Goal: Communication & Community: Answer question/provide support

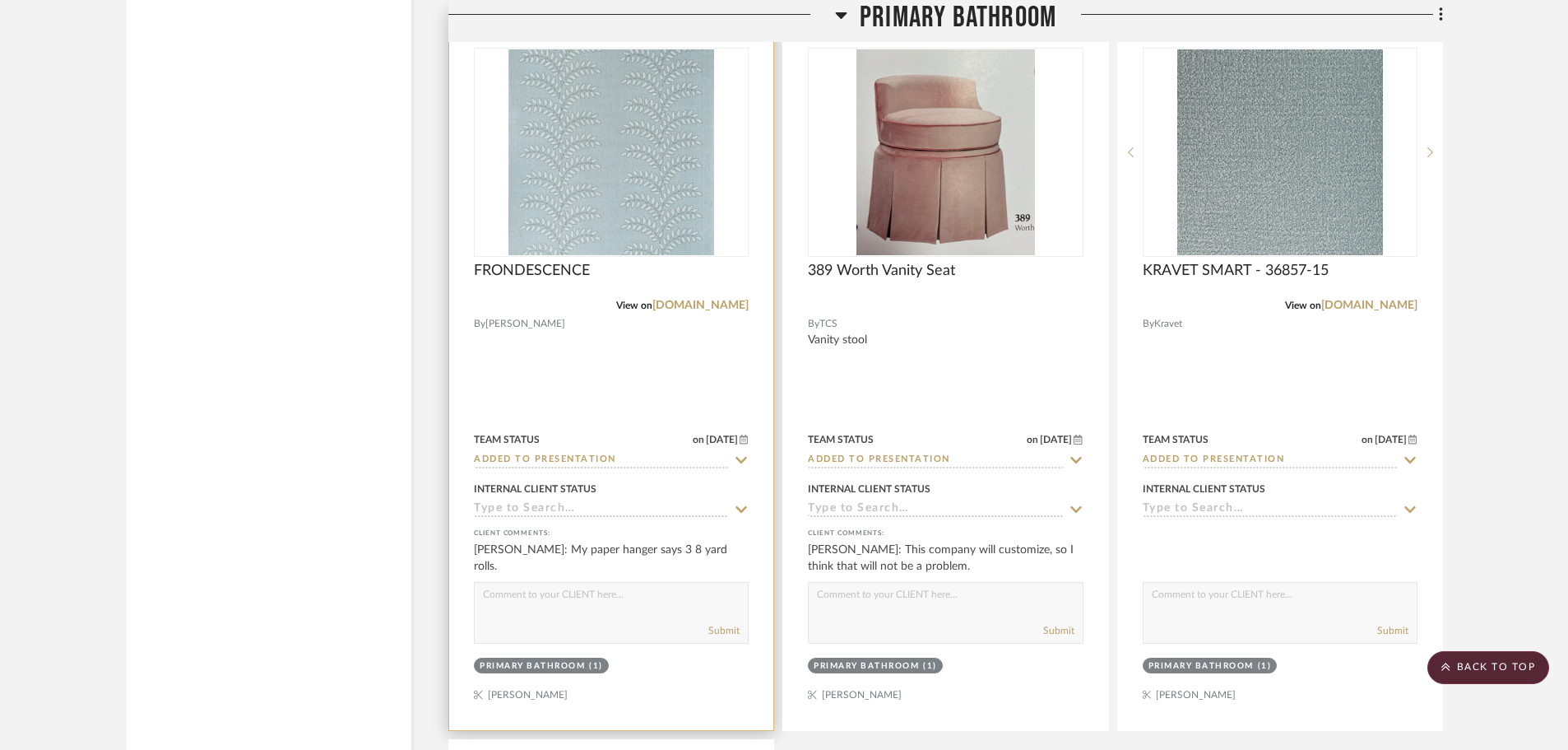
scroll to position [3550, 0]
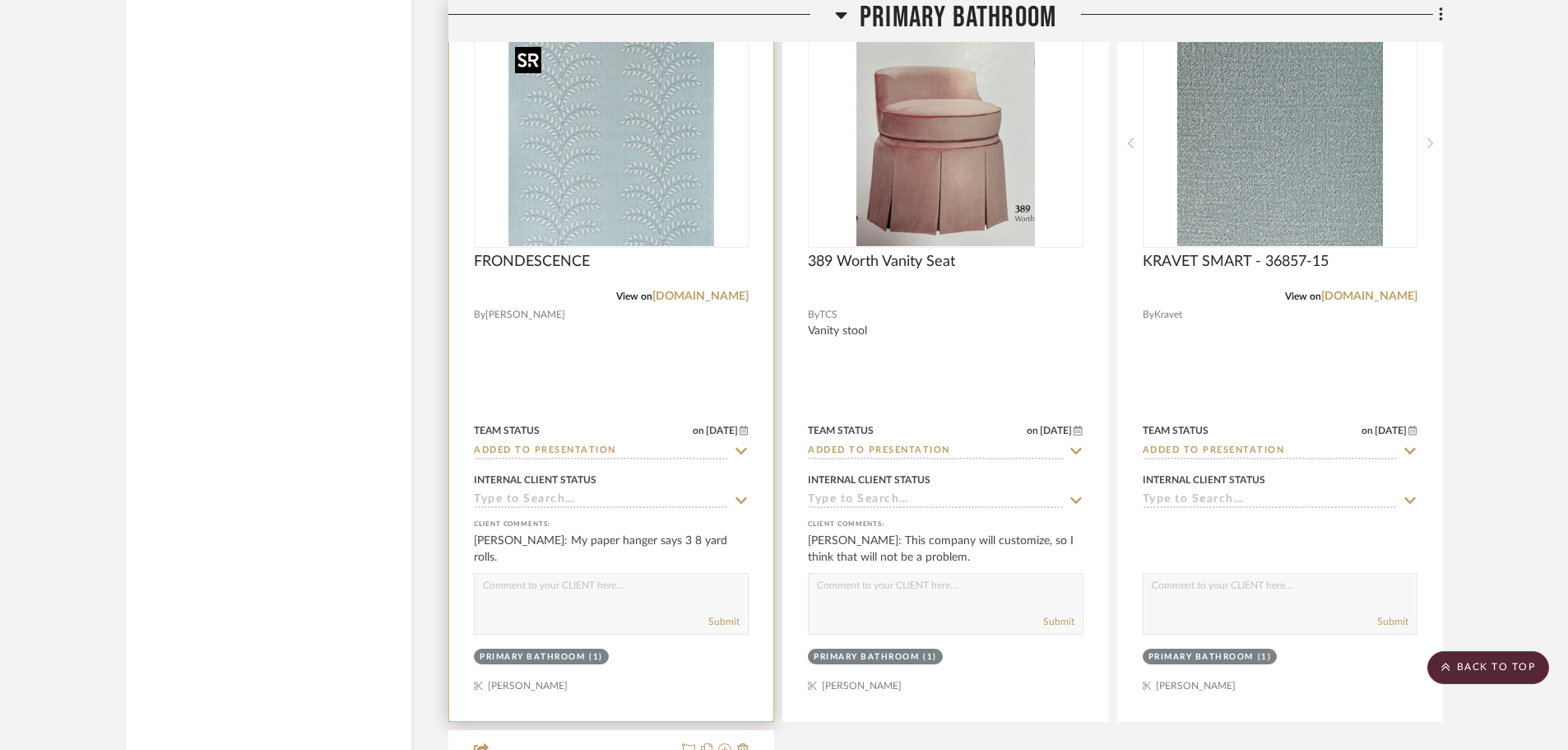
click at [660, 164] on img "0" at bounding box center [611, 143] width 206 height 206
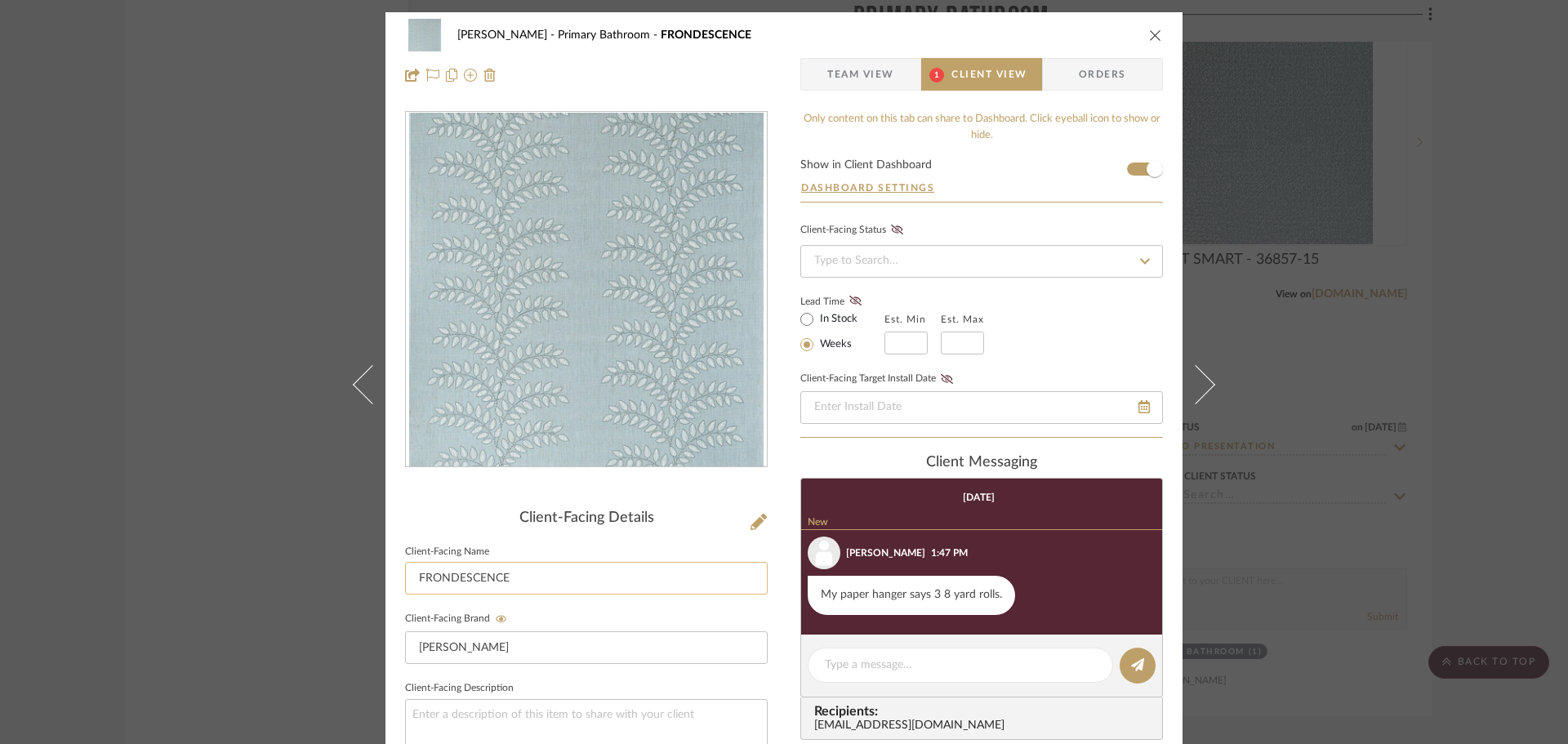
scroll to position [162, 0]
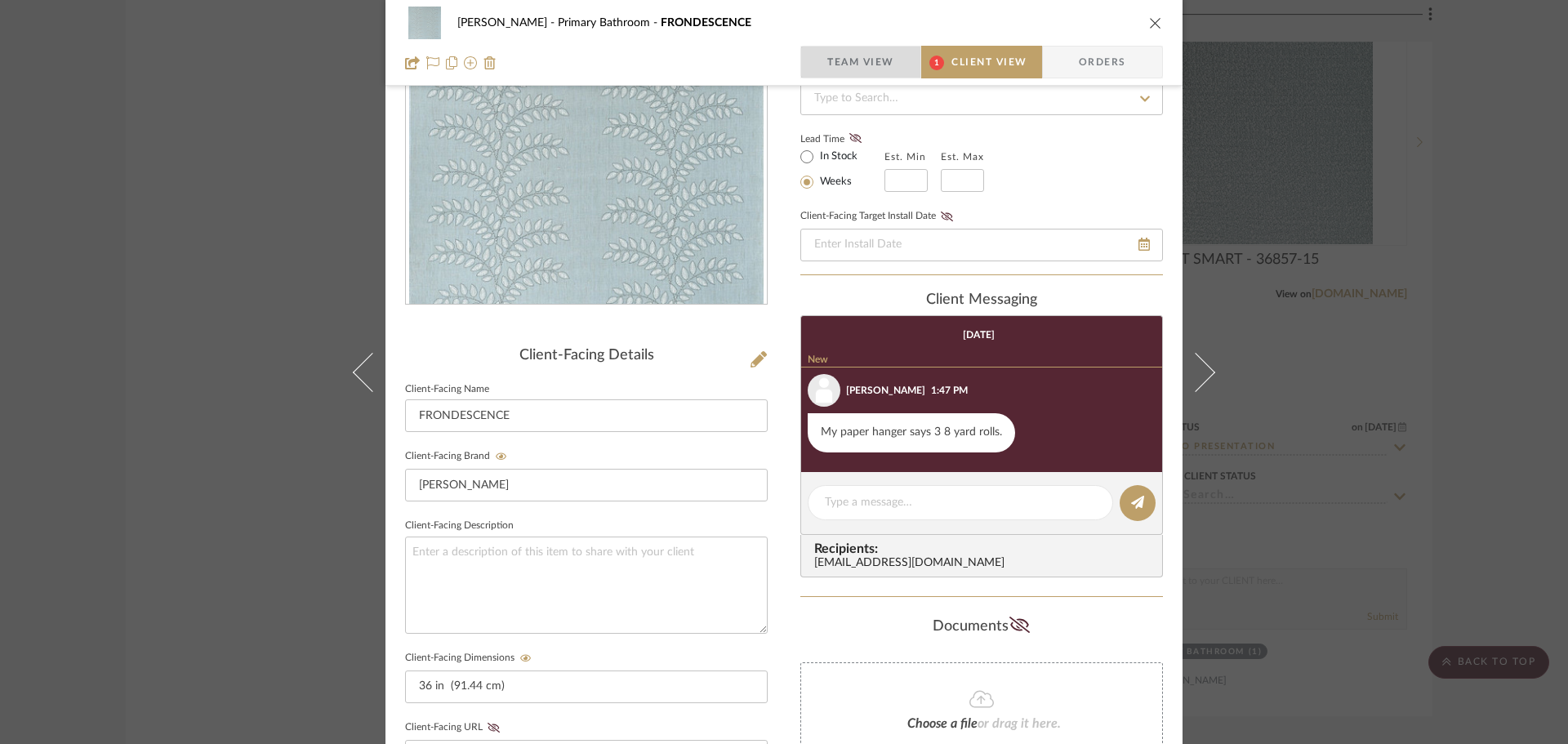
click at [859, 65] on span "Team View" at bounding box center [860, 61] width 67 height 32
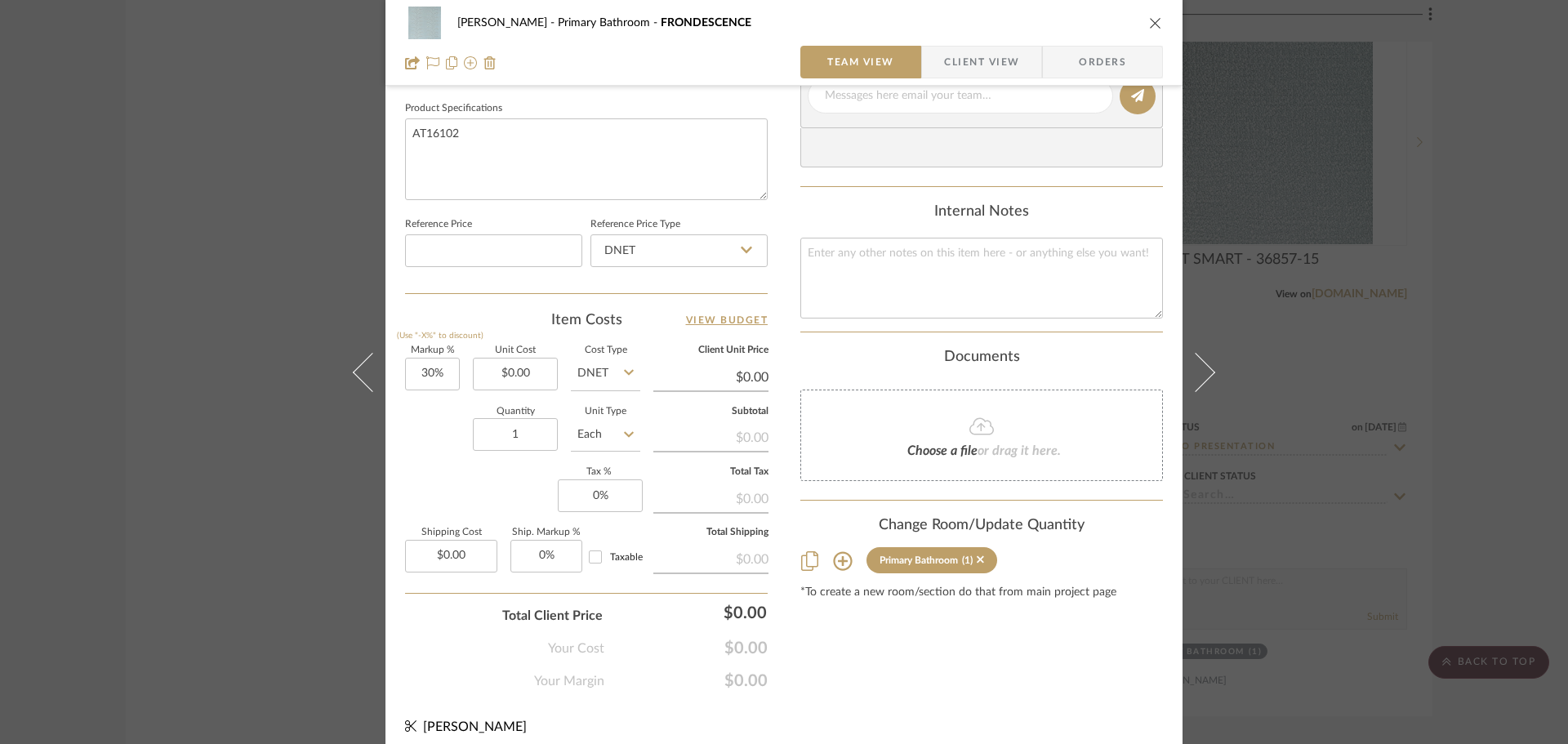
scroll to position [776, 0]
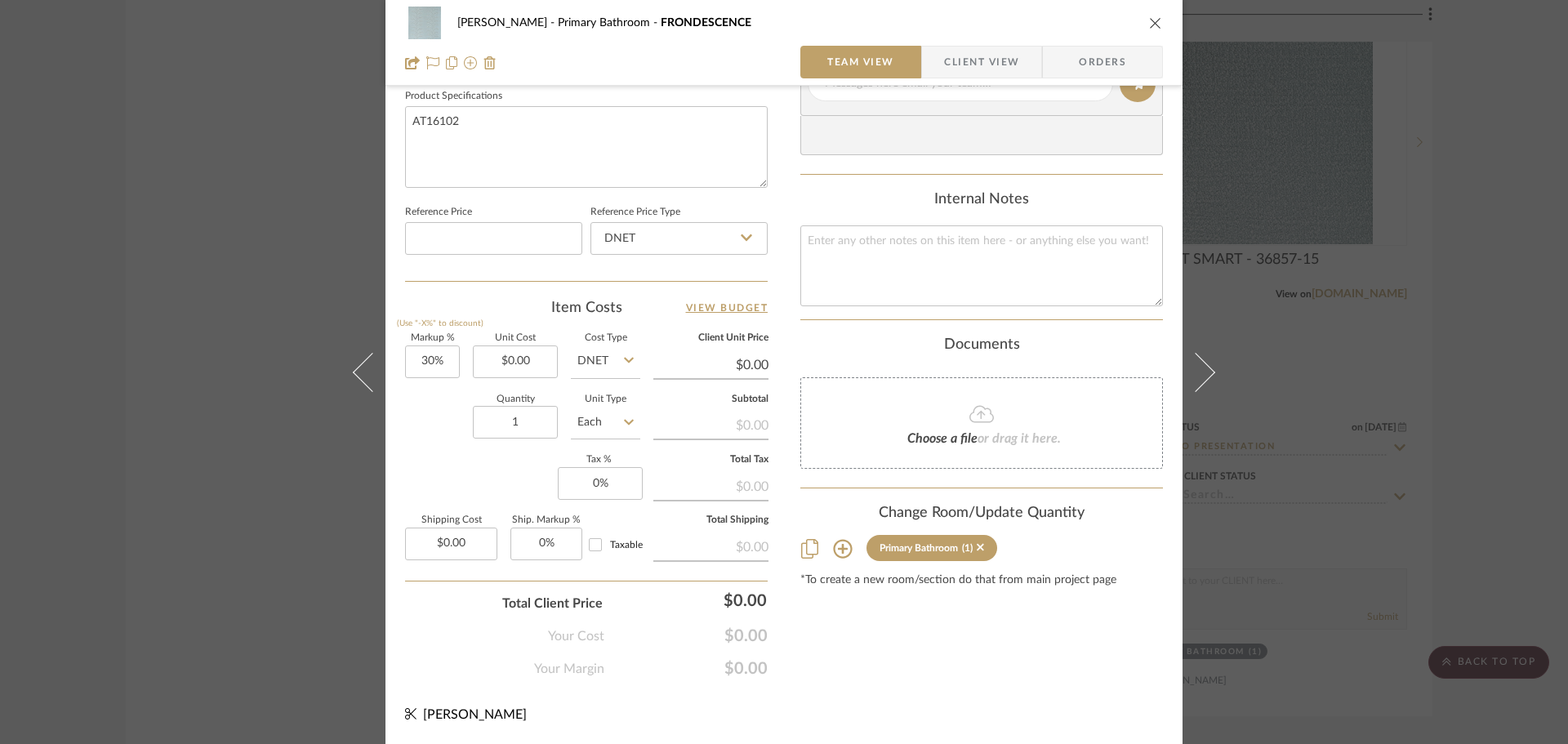
click at [836, 548] on icon at bounding box center [843, 549] width 19 height 19
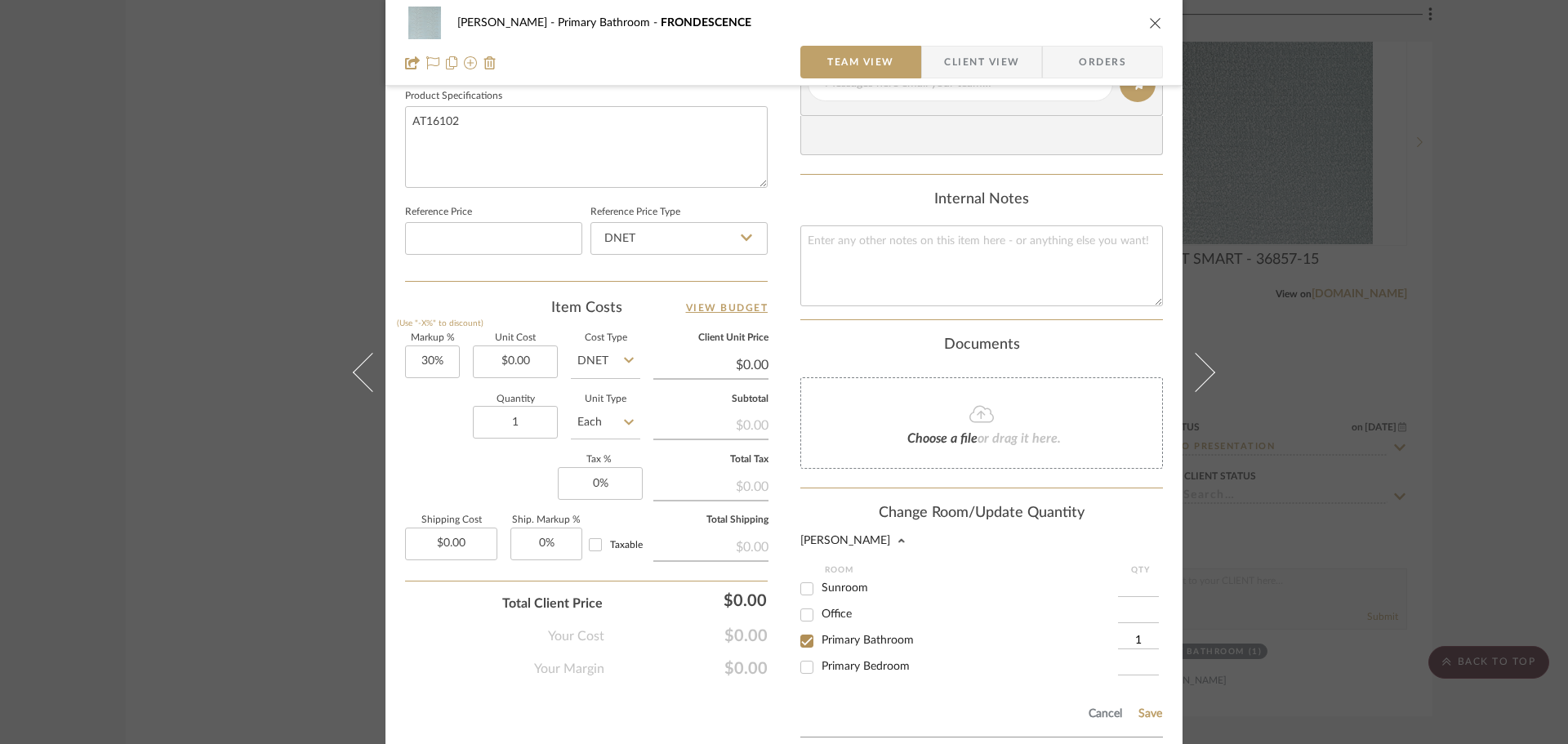
click at [1140, 640] on input "1" at bounding box center [1138, 640] width 41 height 17
type input "3"
click at [1147, 712] on button "Save" at bounding box center [1150, 713] width 25 height 13
type input "3"
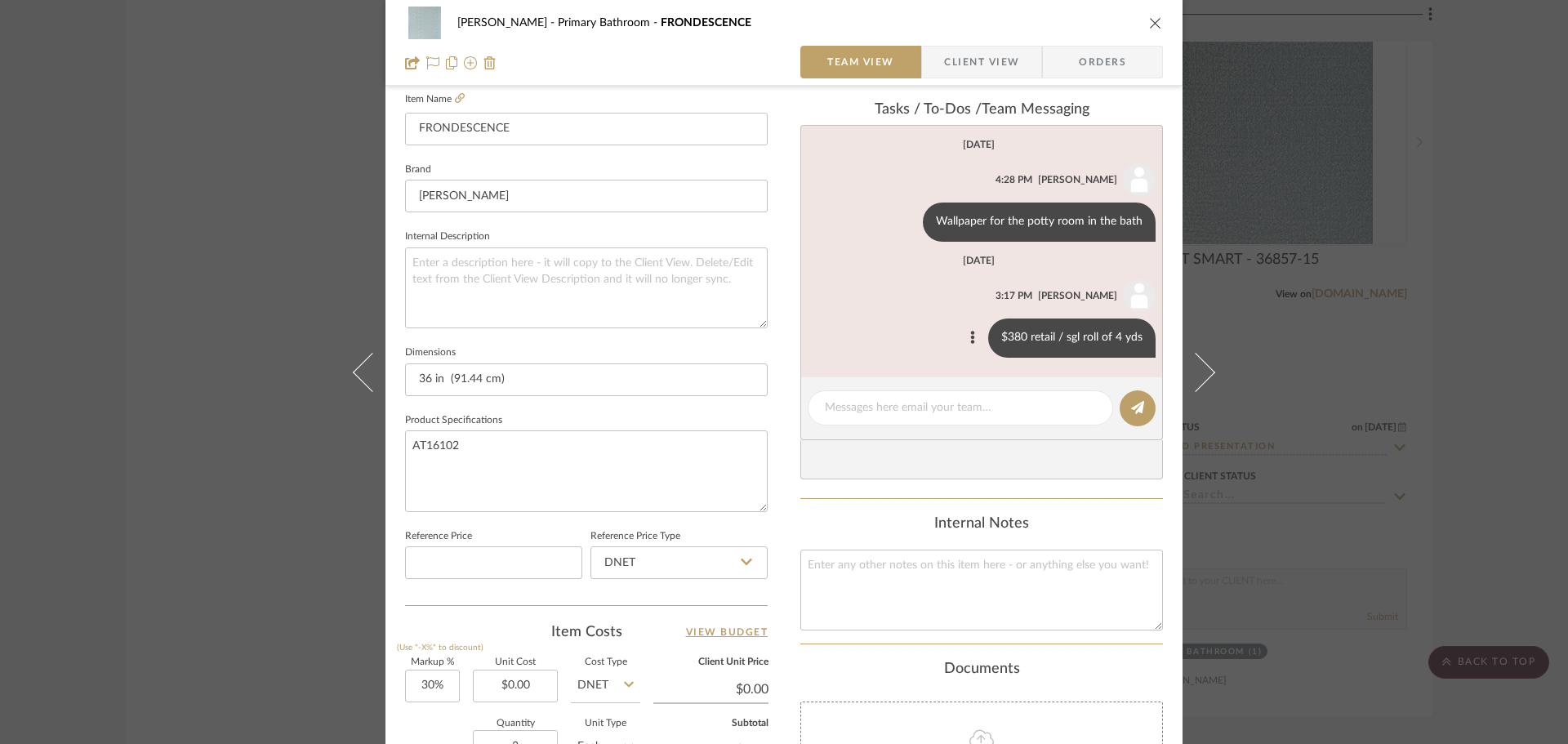
scroll to position [450, 0]
click at [845, 412] on textarea at bounding box center [960, 410] width 271 height 17
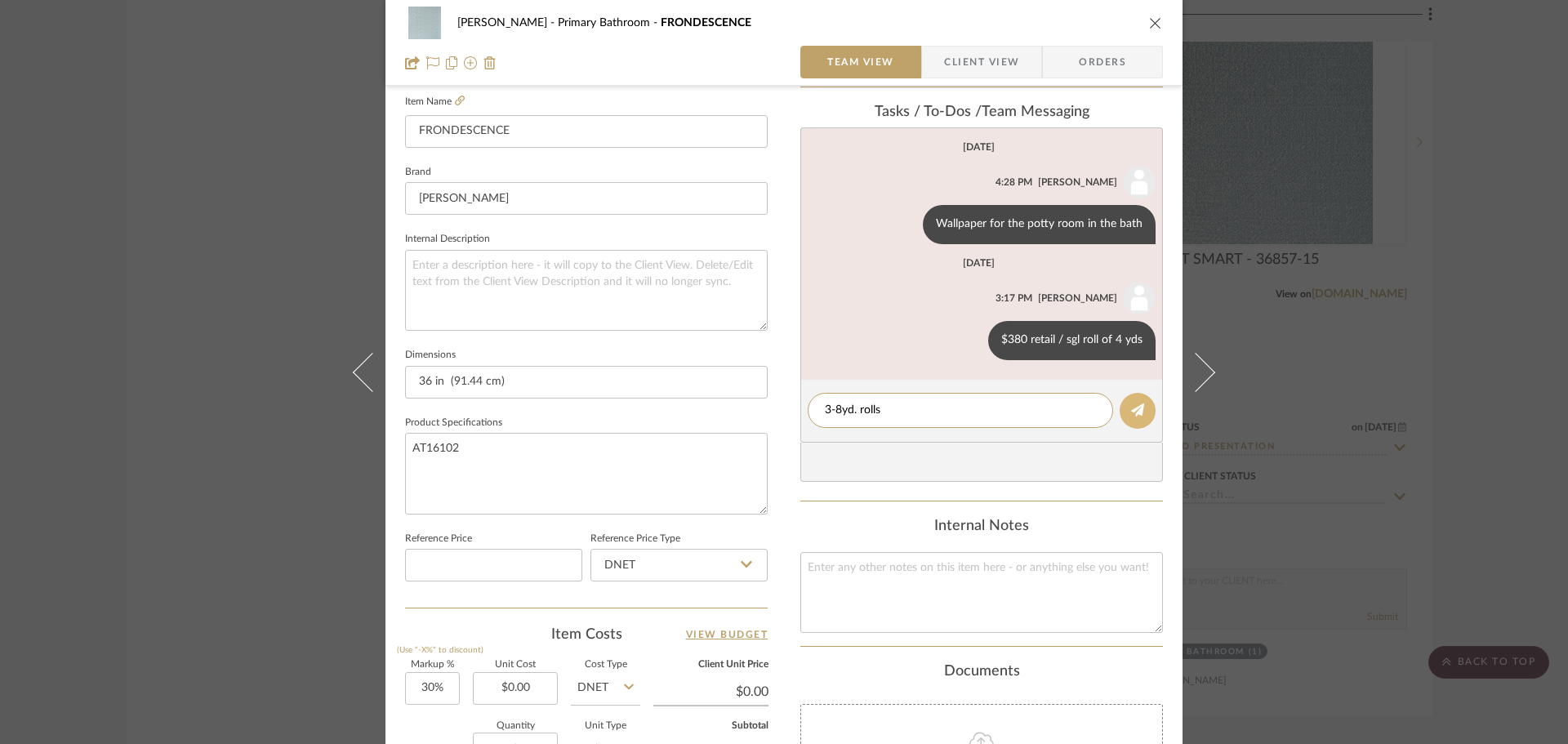
type textarea "3-8yd. rolls"
click at [1131, 408] on icon at bounding box center [1137, 409] width 13 height 13
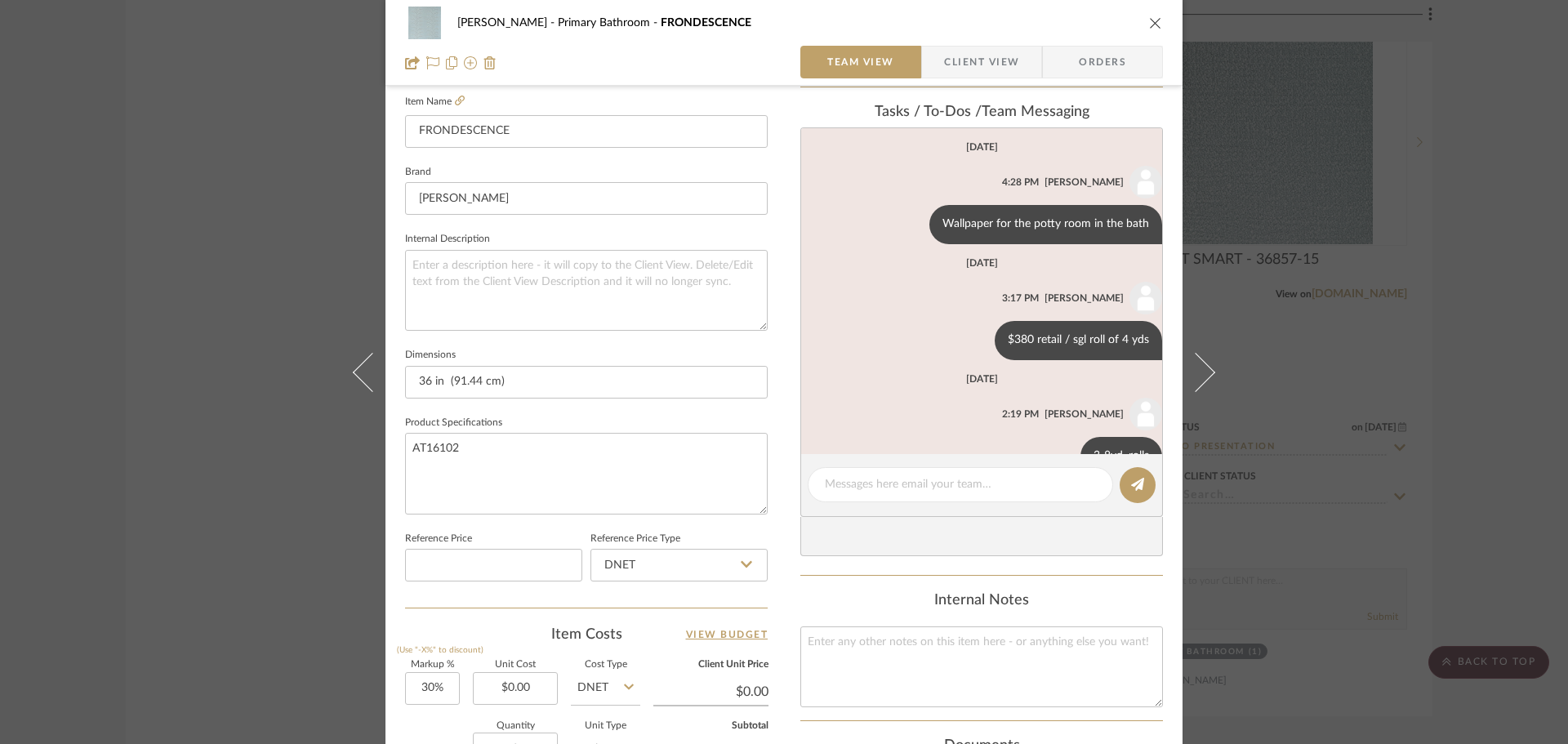
scroll to position [42, 0]
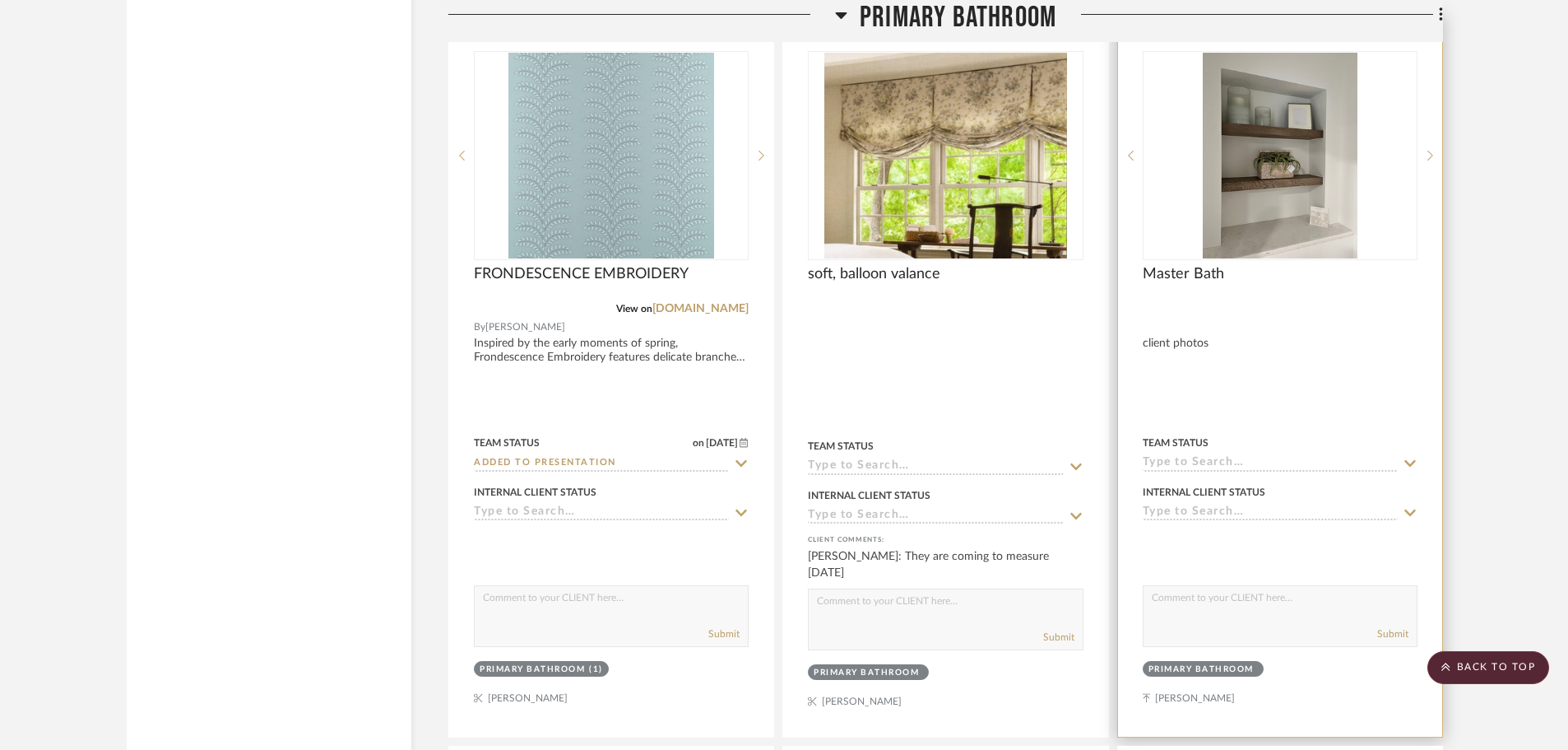
scroll to position [2814, 0]
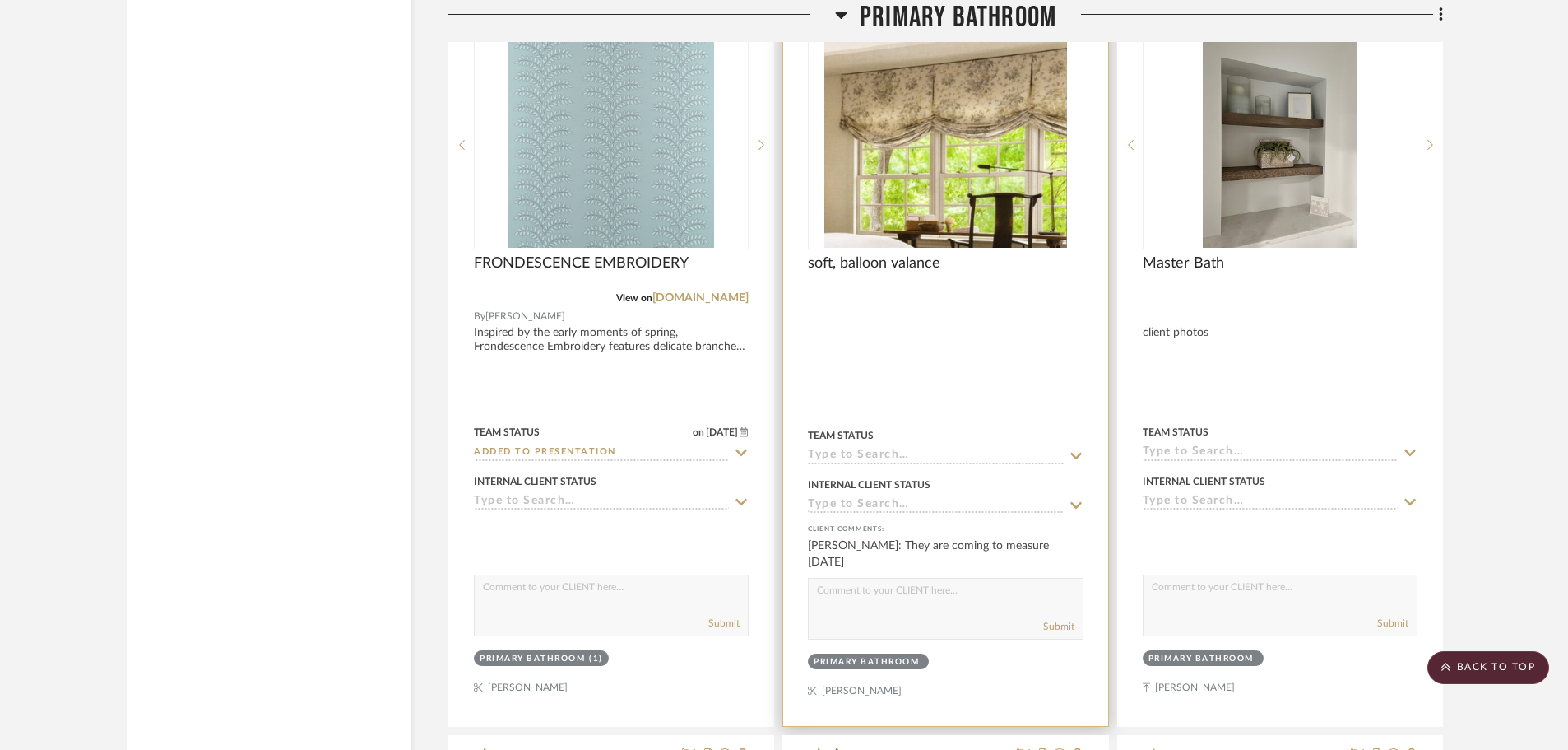
click at [904, 598] on textarea at bounding box center [945, 594] width 273 height 32
type textarea "awesome."
click at [1057, 618] on div "Submit" at bounding box center [945, 627] width 273 height 23
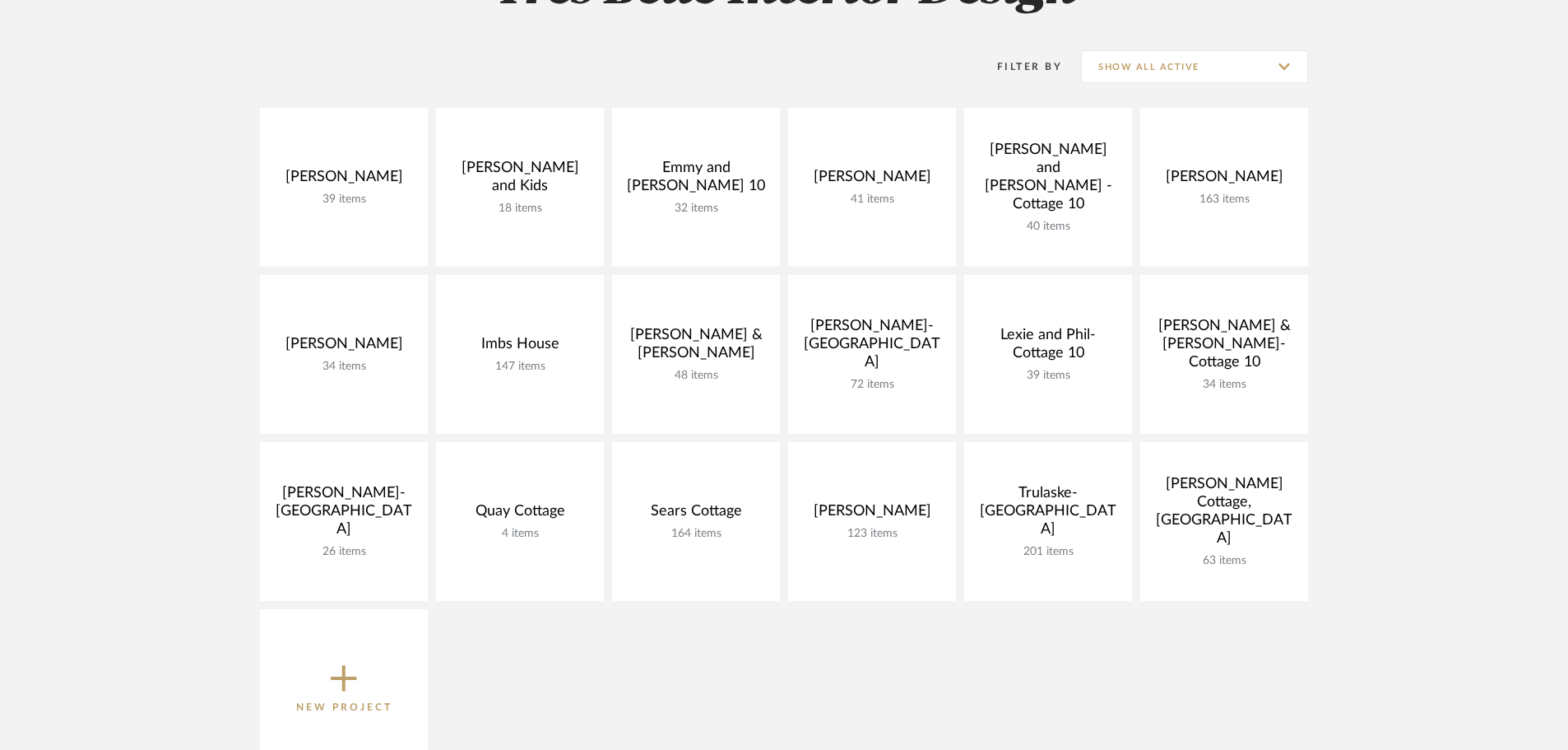
scroll to position [329, 0]
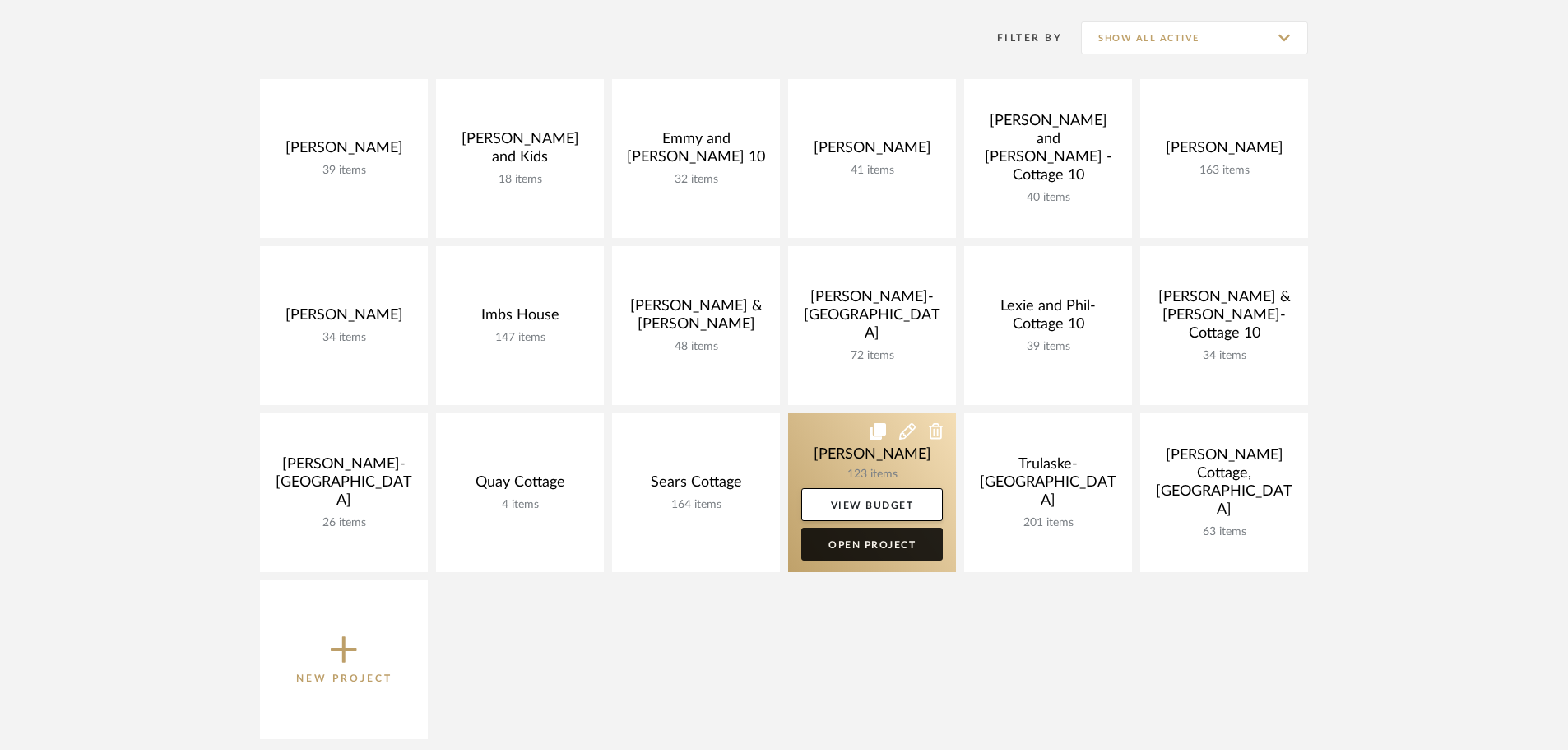
click at [851, 542] on link "Open Project" at bounding box center [871, 543] width 142 height 33
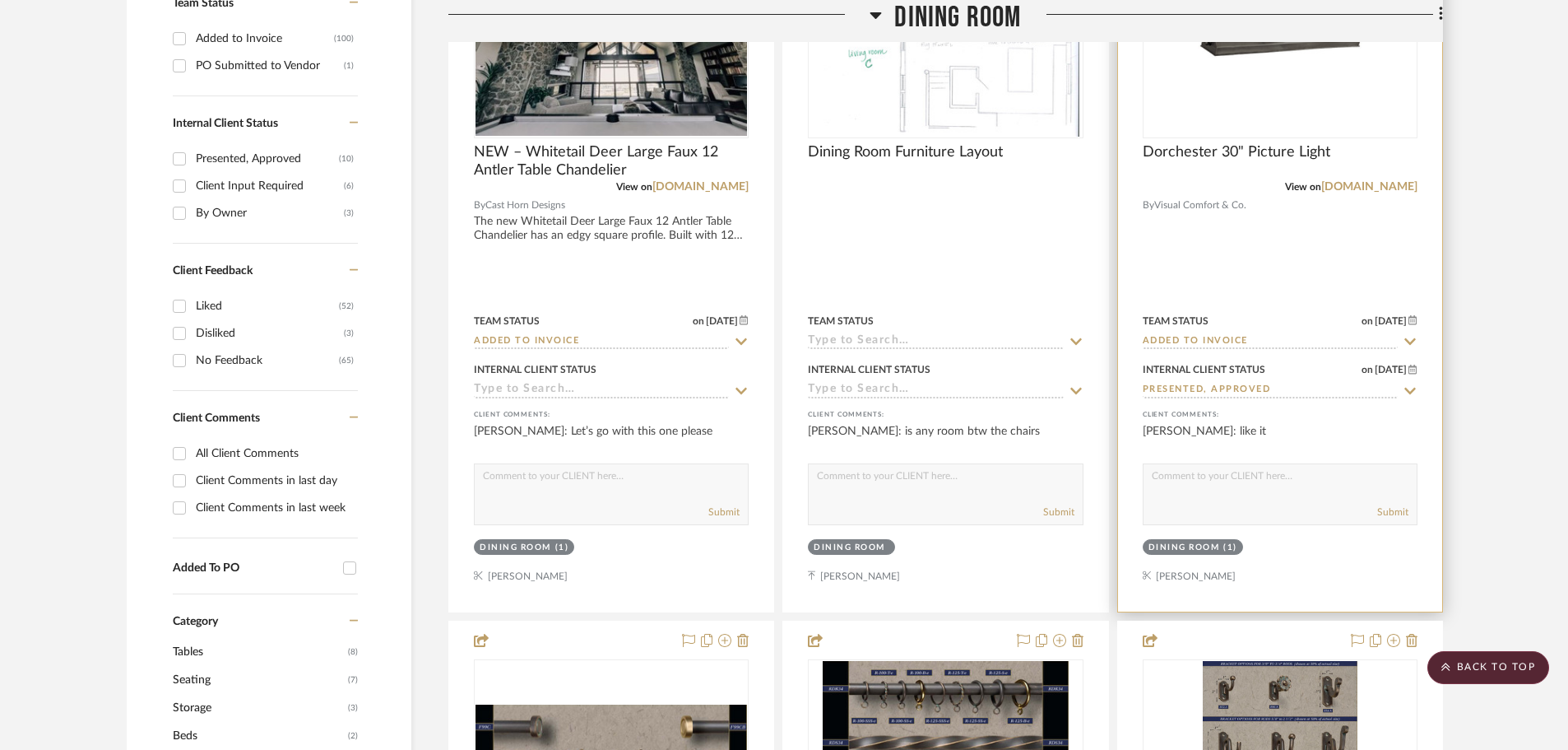
scroll to position [576, 0]
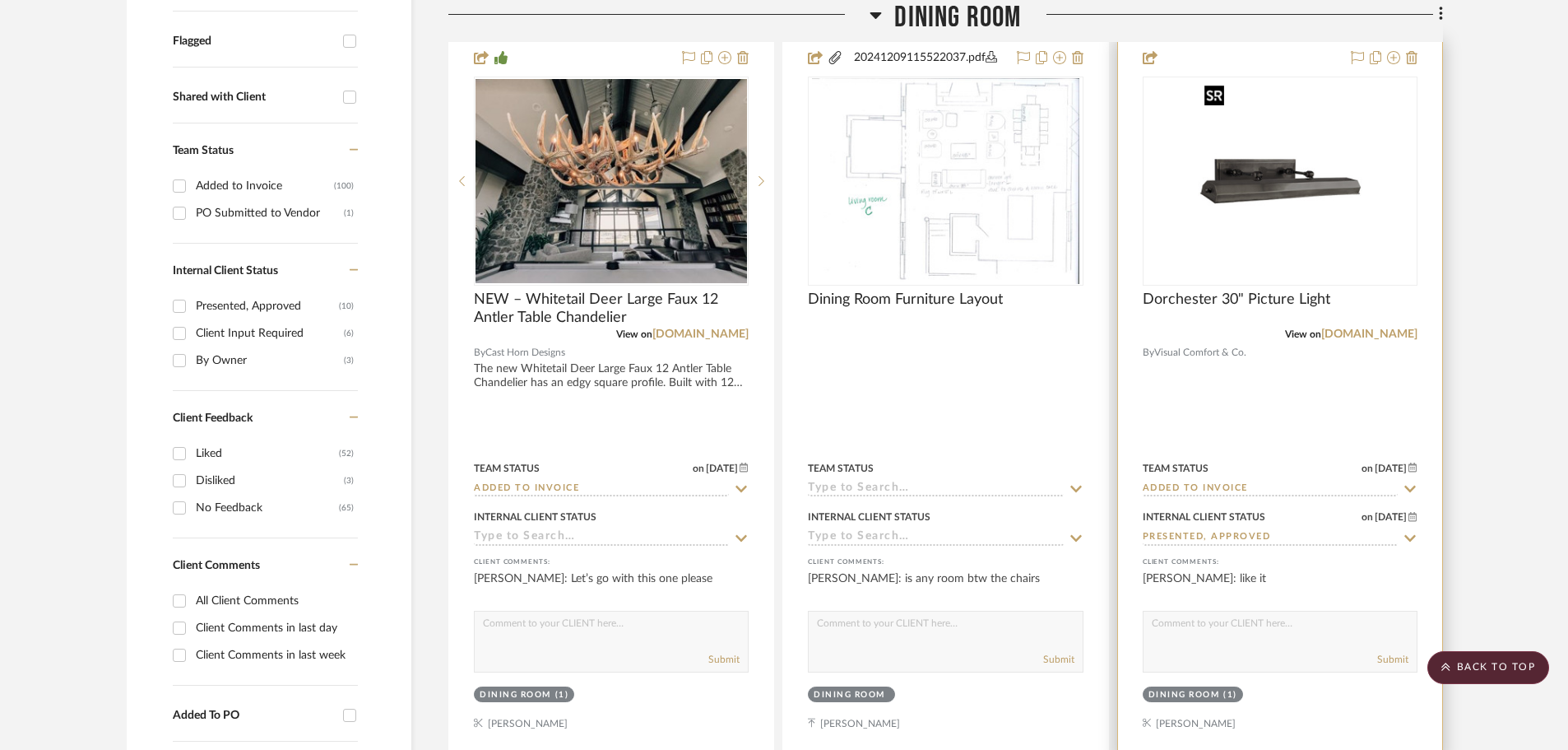
click at [1323, 135] on img "0" at bounding box center [1280, 181] width 164 height 206
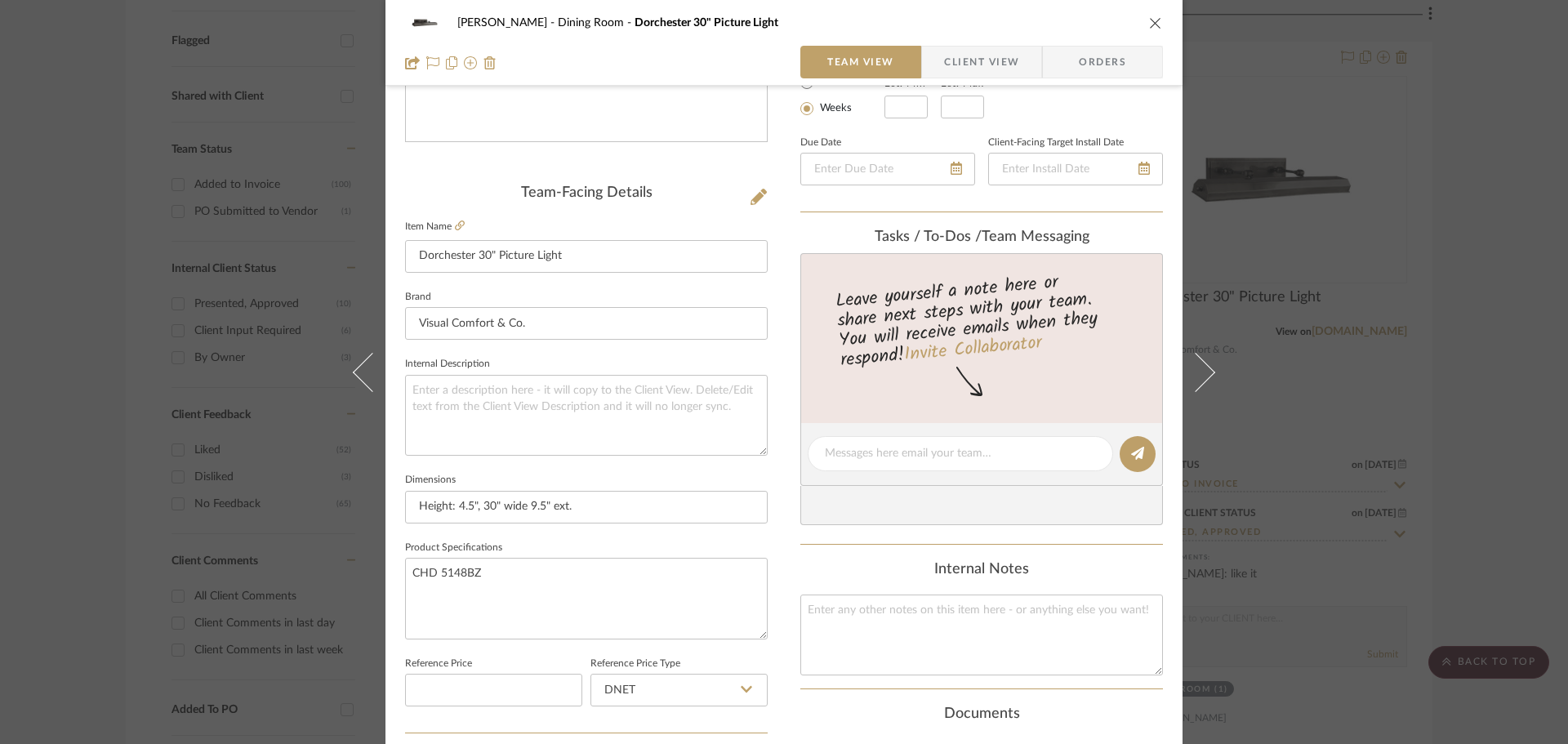
scroll to position [326, 0]
click at [873, 443] on textarea at bounding box center [960, 452] width 271 height 17
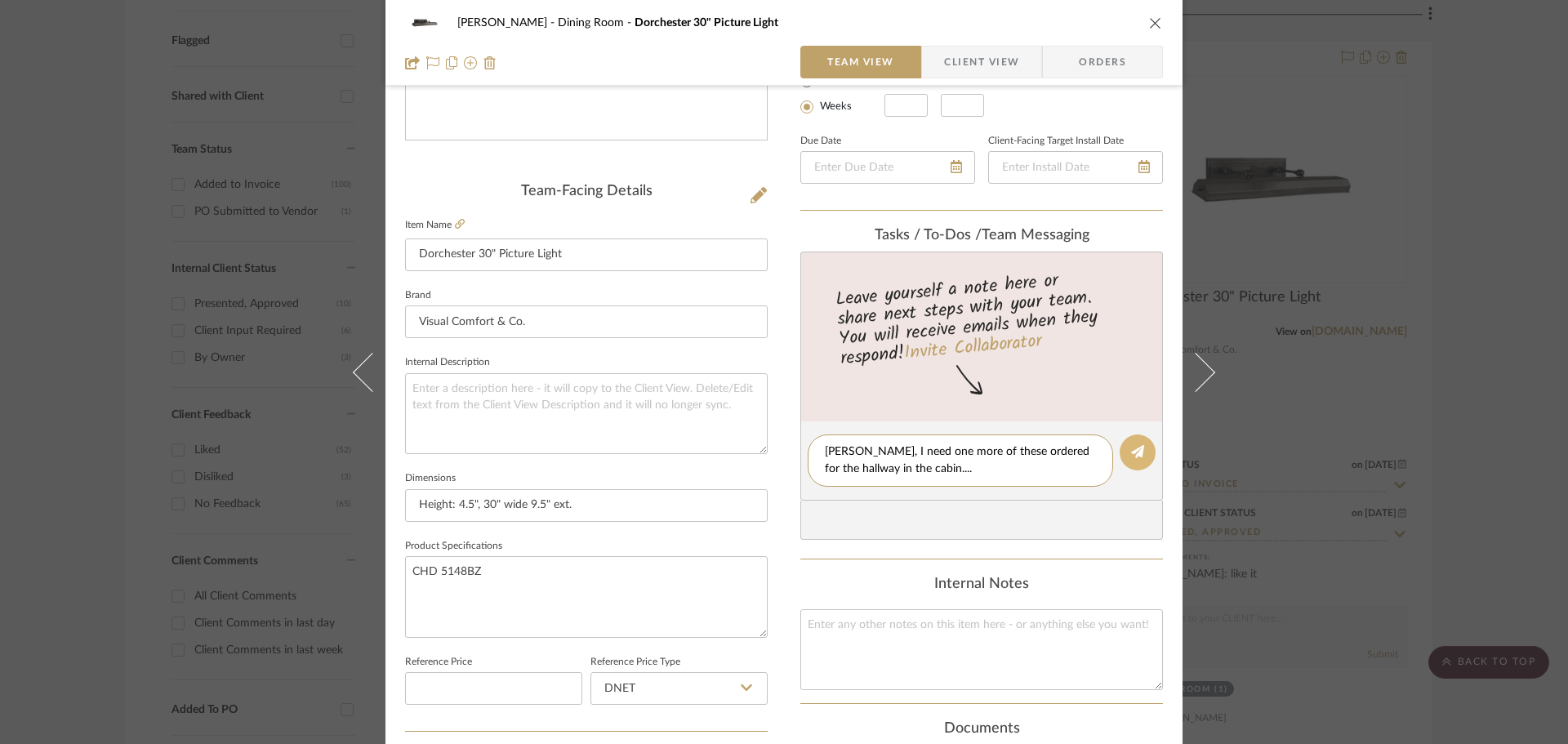
type textarea "Karen, I need one more of these ordered for the hallway in the cabin...."
click at [1131, 449] on icon at bounding box center [1137, 451] width 13 height 13
